Goal: Transaction & Acquisition: Obtain resource

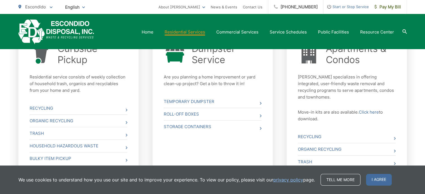
scroll to position [224, 0]
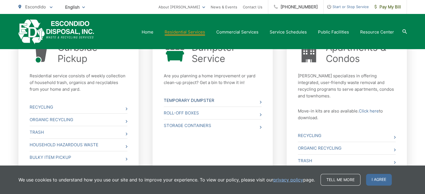
click at [260, 101] on icon at bounding box center [261, 102] width 2 height 3
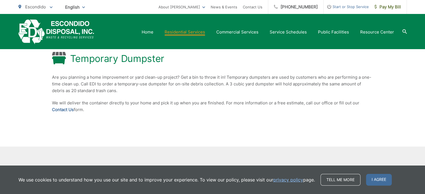
scroll to position [93, 0]
click at [62, 110] on link "Contact Us" at bounding box center [63, 110] width 22 height 7
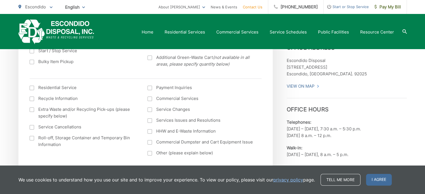
scroll to position [200, 0]
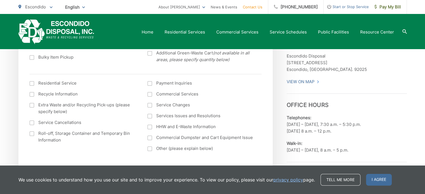
click at [31, 133] on div at bounding box center [32, 134] width 4 height 4
click at [0, 0] on input "Roll-off, Storage Container and Temporary Bin Information" at bounding box center [0, 0] width 0 height 0
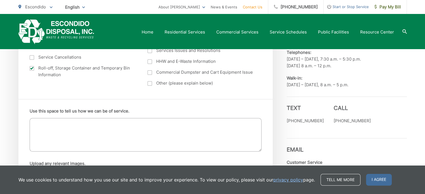
scroll to position [264, 0]
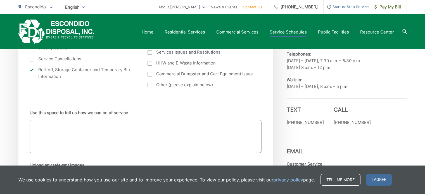
click at [286, 32] on link "Service Schedules" at bounding box center [288, 32] width 37 height 7
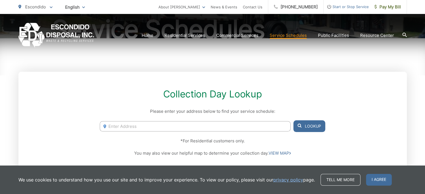
scroll to position [80, 0]
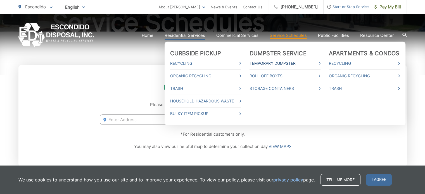
click at [274, 62] on link "Temporary Dumpster" at bounding box center [285, 63] width 71 height 7
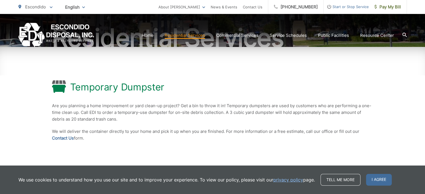
scroll to position [65, 0]
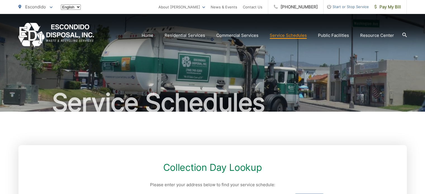
scroll to position [80, 0]
